Goal: Task Accomplishment & Management: Use online tool/utility

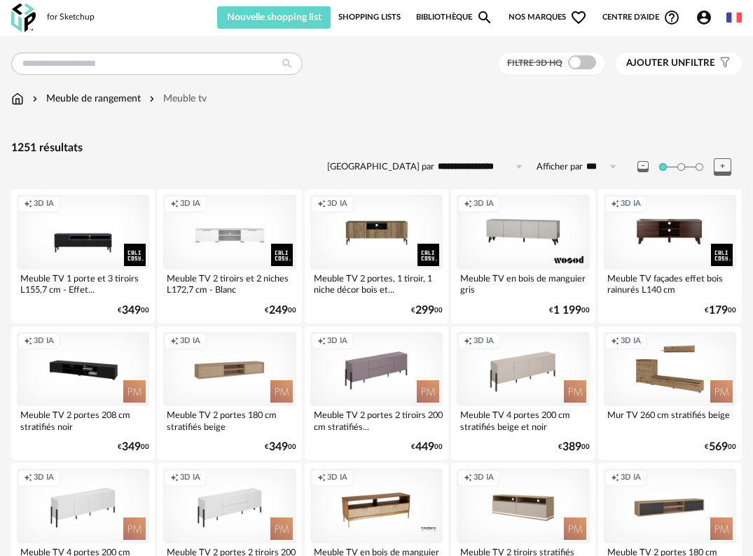
click at [371, 20] on link "Shopping Lists" at bounding box center [369, 17] width 62 height 22
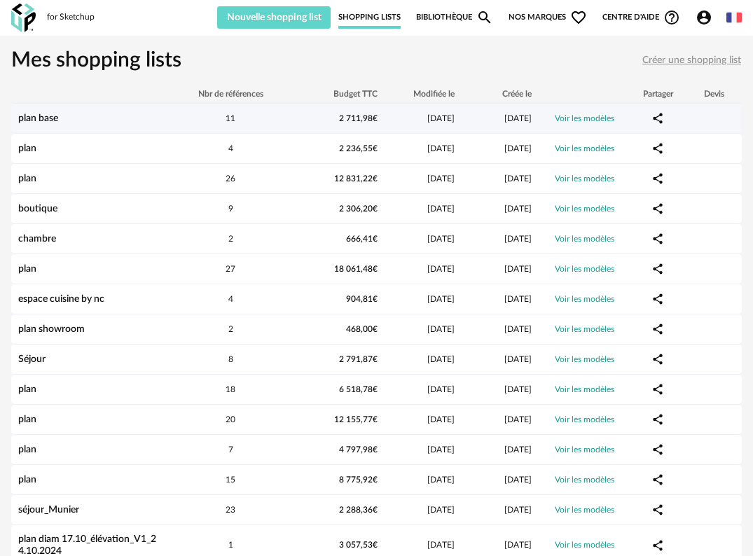
click at [62, 119] on div "plan base" at bounding box center [89, 119] width 156 height 12
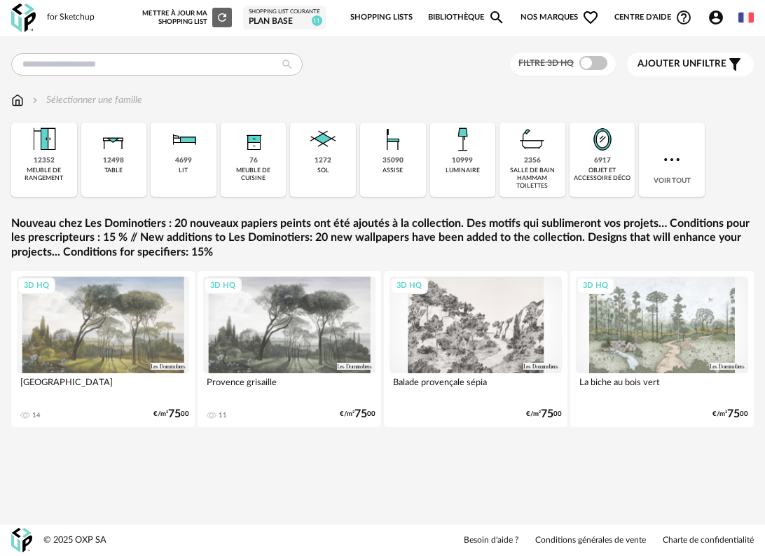
click at [281, 13] on div "Shopping List courante" at bounding box center [284, 11] width 71 height 7
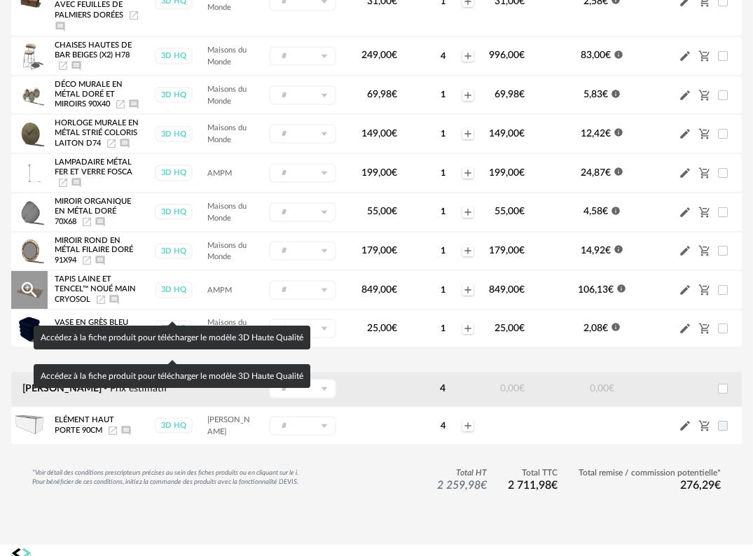
scroll to position [319, 0]
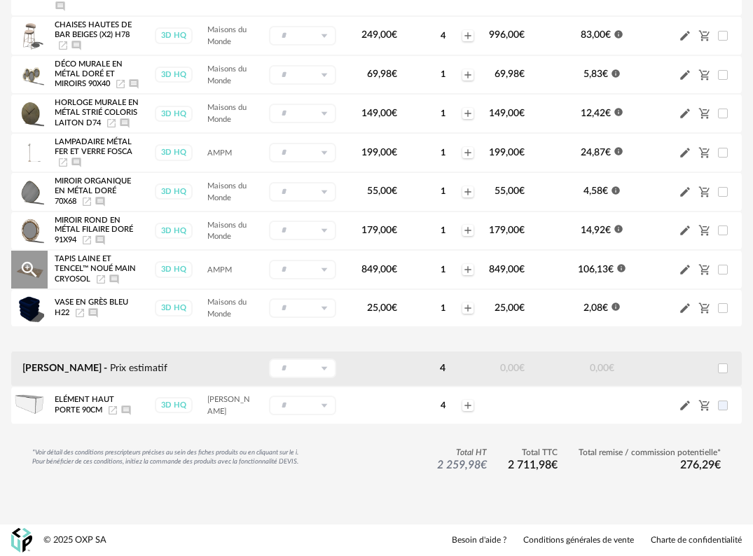
click at [101, 281] on icon "Launch icon" at bounding box center [100, 279] width 11 height 11
click at [86, 240] on icon "Launch icon" at bounding box center [86, 240] width 11 height 11
click at [106, 120] on icon "Launch icon" at bounding box center [111, 123] width 11 height 11
